Goal: Task Accomplishment & Management: Complete application form

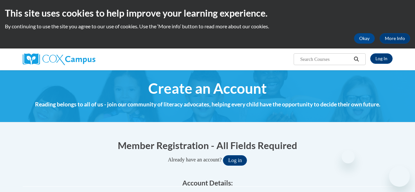
select select "3271ce3a-a928-4b91-bcec-7d68f79f4f34"
select select "ad49bcad-a171-4b2e-b99c-48b446064914"
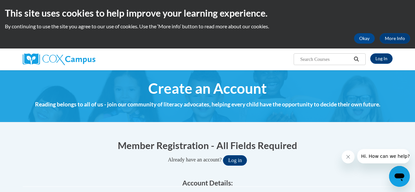
scroll to position [1, 0]
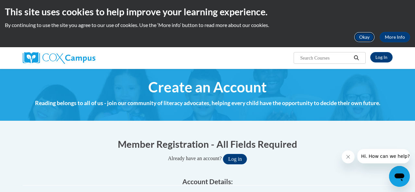
click at [364, 42] on button "Okay" at bounding box center [364, 37] width 21 height 10
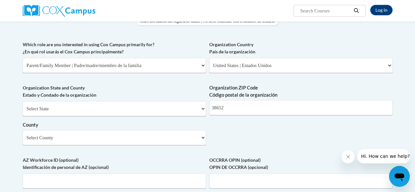
scroll to position [315, 0]
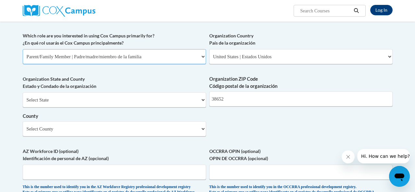
click at [181, 56] on select "Please Select College/University | Colegio/Universidad Community/Nonprofit Part…" at bounding box center [114, 56] width 183 height 15
select select
click at [23, 49] on select "Please Select College/University | Colegio/Universidad Community/Nonprofit Part…" at bounding box center [114, 56] width 183 height 15
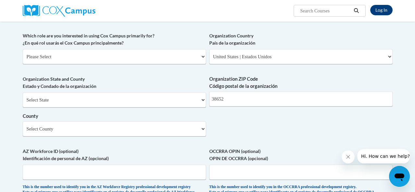
click at [181, 80] on label "Organization State and County Estado y Condado de la organización" at bounding box center [114, 82] width 183 height 14
click at [179, 100] on select "Select State [US_STATE] [US_STATE] [US_STATE] [US_STATE] [US_STATE] [US_STATE] …" at bounding box center [114, 99] width 183 height 15
select select "[US_STATE]"
click at [23, 92] on select "Select State [US_STATE] [US_STATE] [US_STATE] [US_STATE] [US_STATE] [US_STATE] …" at bounding box center [114, 99] width 183 height 15
click at [123, 131] on select "Select County Adams [PERSON_NAME] Amite [PERSON_NAME] [PERSON_NAME] Chickasaw C…" at bounding box center [114, 128] width 183 height 15
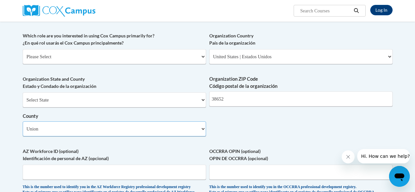
click at [23, 121] on select "Select County Adams [PERSON_NAME] Amite [PERSON_NAME] [PERSON_NAME] Chickasaw C…" at bounding box center [114, 128] width 183 height 15
click at [157, 80] on label "Organization State and County Estado y Condado de la organización" at bounding box center [114, 82] width 183 height 14
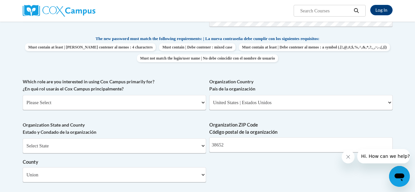
scroll to position [268, 0]
